Goal: Find specific page/section: Find specific page/section

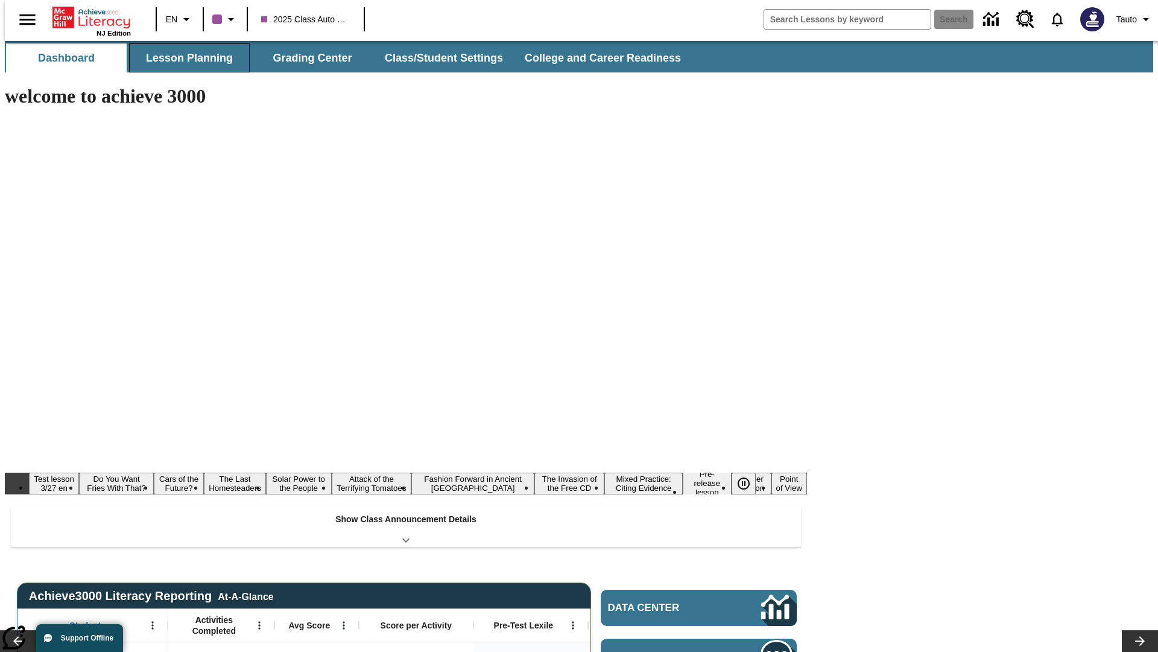
click at [185, 58] on button "Lesson Planning" at bounding box center [189, 57] width 121 height 29
